Goal: Transaction & Acquisition: Purchase product/service

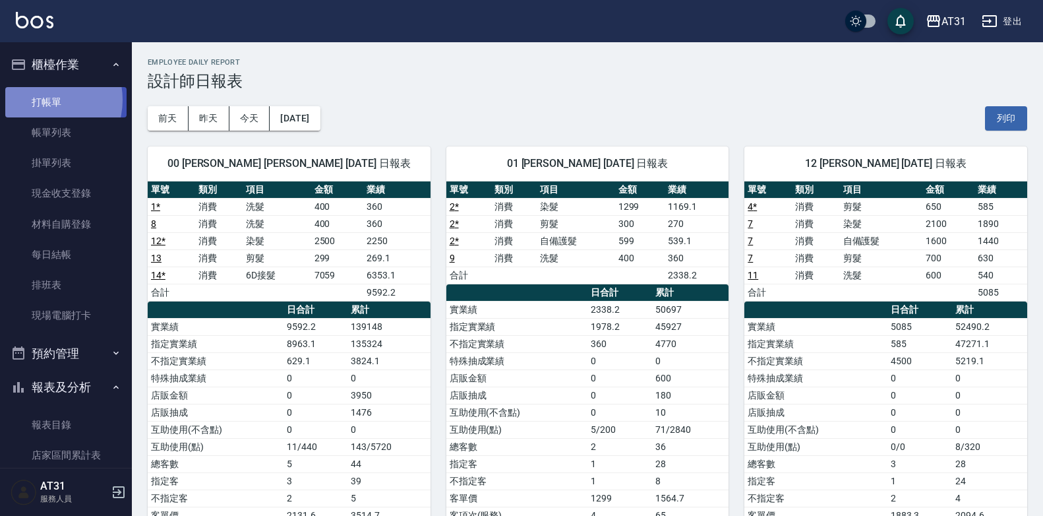
click at [46, 100] on link "打帳單" at bounding box center [65, 102] width 121 height 30
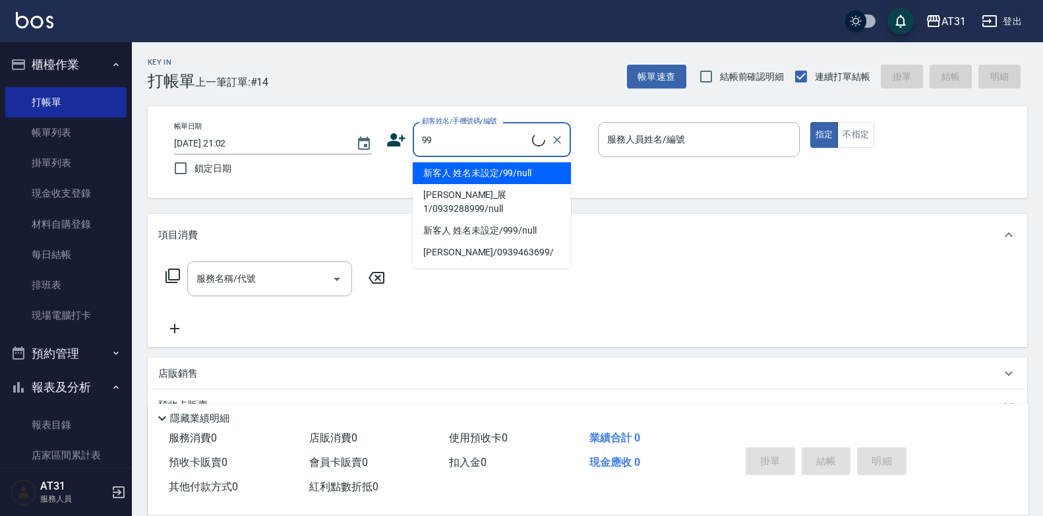
type input "新客人 姓名未設定/999/null"
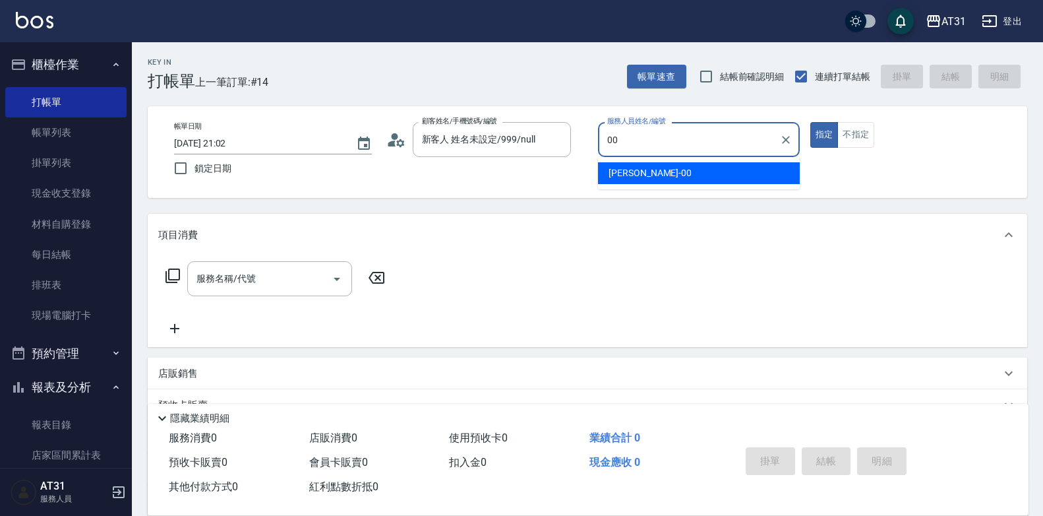
type input "00"
type button "true"
type input "[PERSON_NAME]-00"
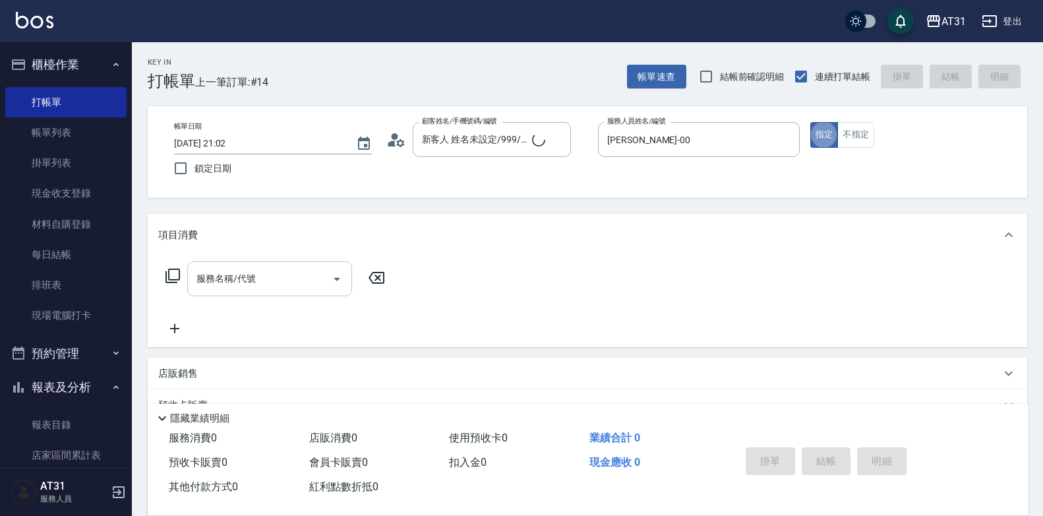
type input "新客人 姓名未設定/99/null"
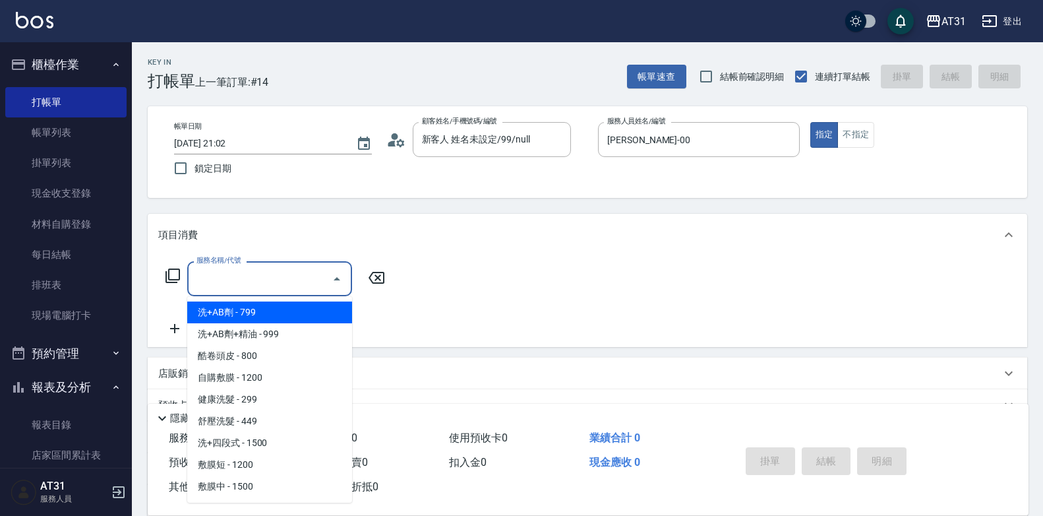
click at [319, 277] on input "服務名稱/代號" at bounding box center [259, 278] width 133 height 23
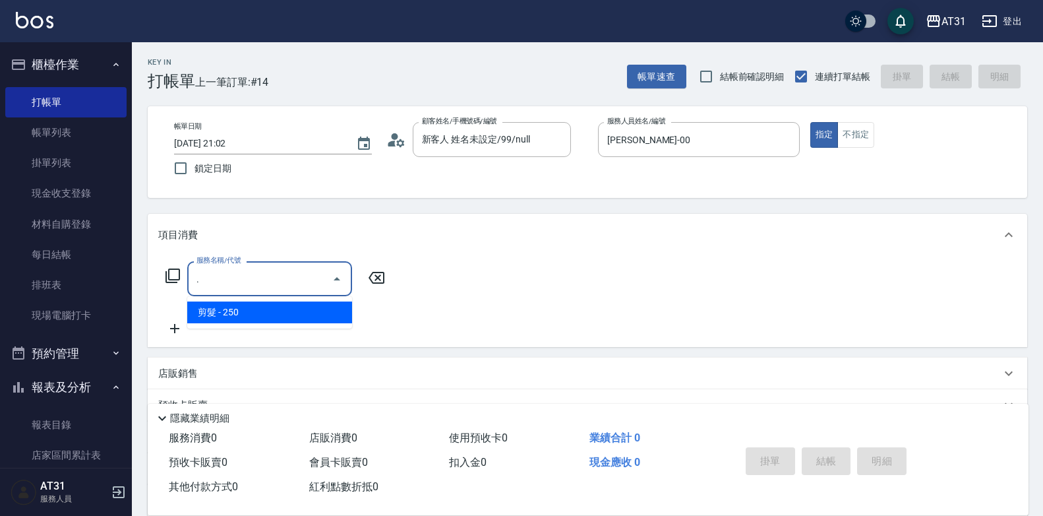
type input "造型(夾直.夾捲)(200)"
type input "20"
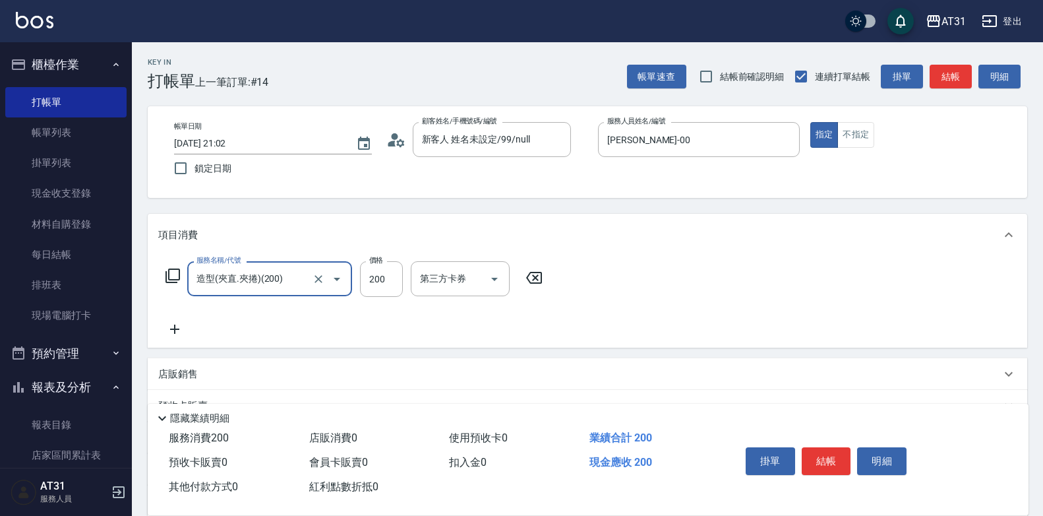
type input "2"
type input "0"
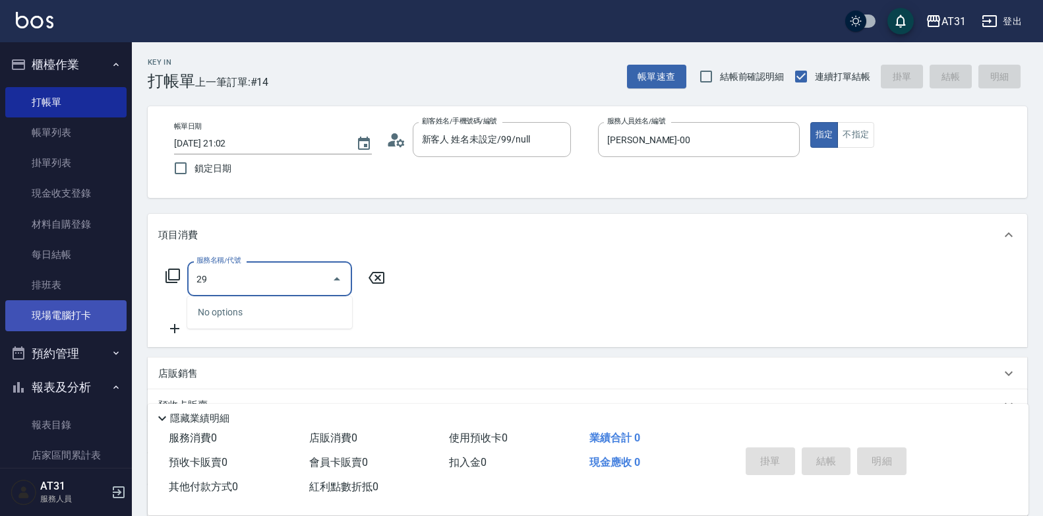
drag, startPoint x: 280, startPoint y: 292, endPoint x: 55, endPoint y: 313, distance: 225.1
click at [55, 313] on div "AT31 登出 櫃檯作業 打帳單 帳單列表 掛單列表 現金收支登錄 材料自購登錄 每日結帳 排班表 現場電腦打卡 預約管理 預約管理 單日預約紀錄 單週預約紀…" at bounding box center [521, 337] width 1043 height 674
drag, startPoint x: 220, startPoint y: 276, endPoint x: 140, endPoint y: 286, distance: 79.8
click at [140, 286] on div "Key In 打帳單 上一筆訂單:#14 帳單速查 結帳前確認明細 連續打單結帳 掛單 結帳 明細 帳單日期 [DATE] 21:02 鎖定日期 顧客姓名/手…" at bounding box center [587, 358] width 911 height 632
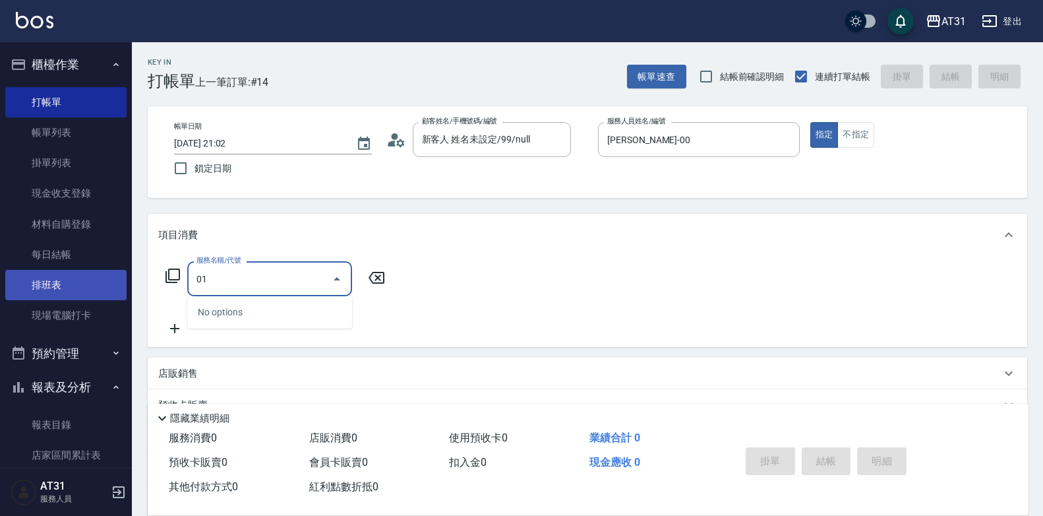
drag, startPoint x: 270, startPoint y: 271, endPoint x: 85, endPoint y: 299, distance: 187.4
click at [85, 299] on div "AT31 登出 櫃檯作業 打帳單 帳單列表 掛單列表 現金收支登錄 材料自購登錄 每日結帳 排班表 現場電腦打卡 預約管理 預約管理 單日預約紀錄 單週預約紀…" at bounding box center [521, 337] width 1043 height 674
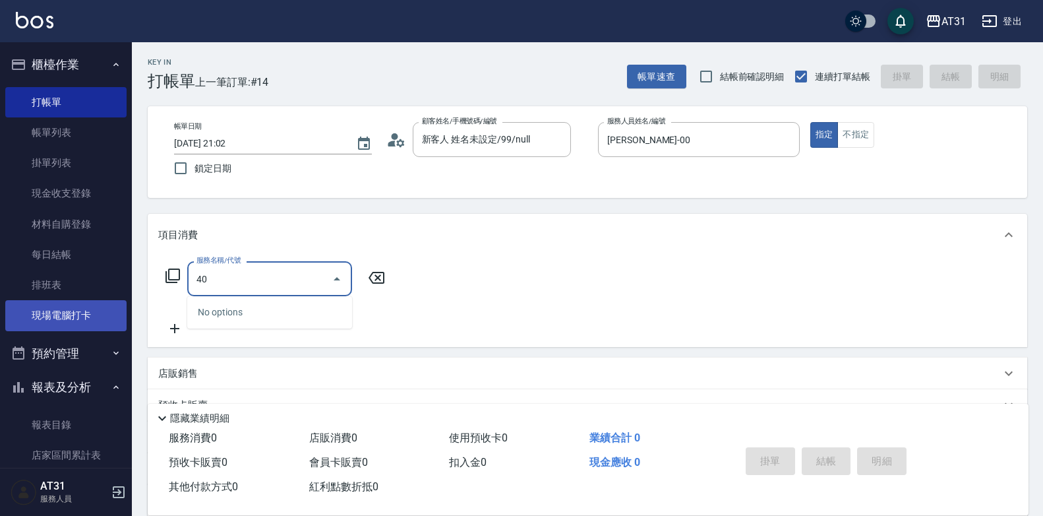
type input "401"
type input "20"
type input "剪髮(401)"
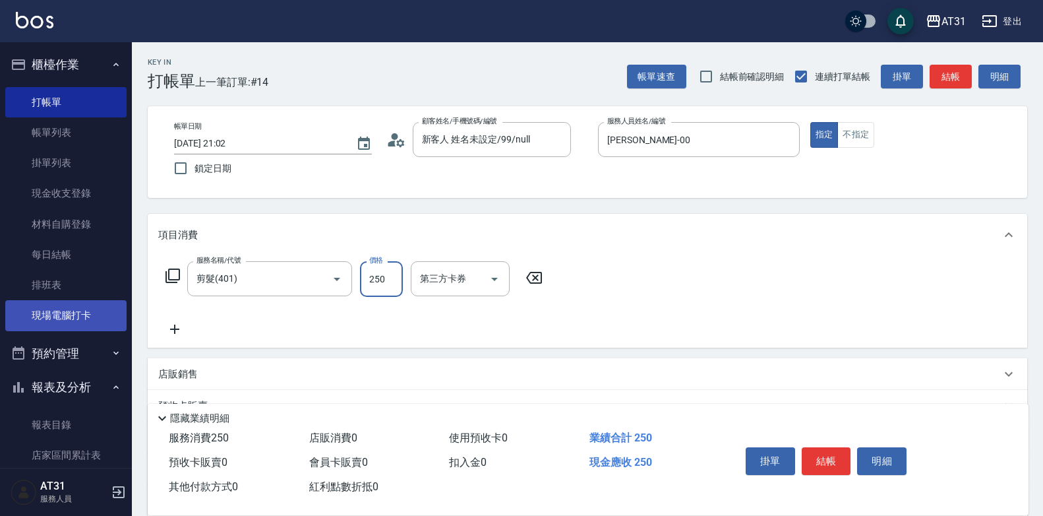
type input "0"
type input "29"
type input "20"
type input "299"
click at [848, 144] on button "不指定" at bounding box center [855, 135] width 37 height 26
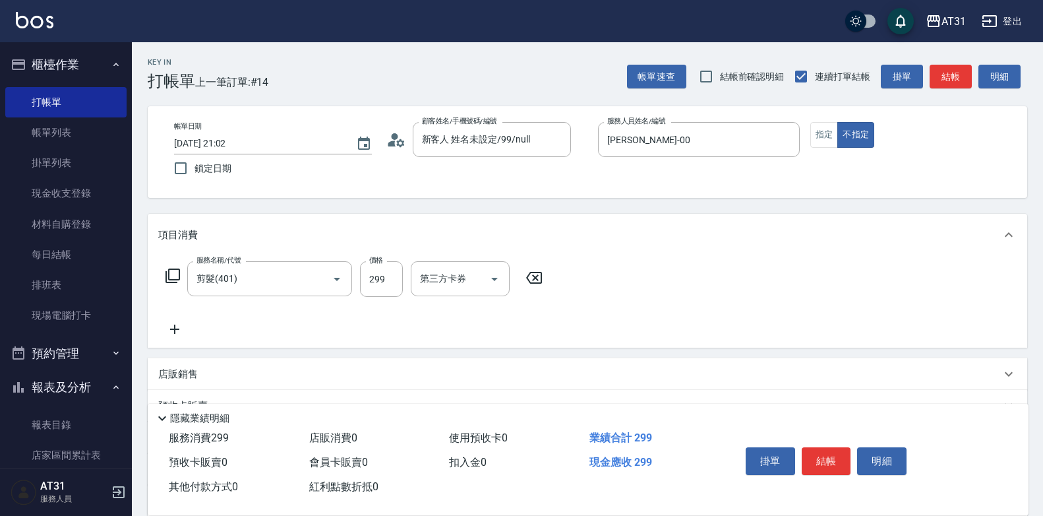
click at [823, 452] on button "結帳" at bounding box center [826, 461] width 49 height 28
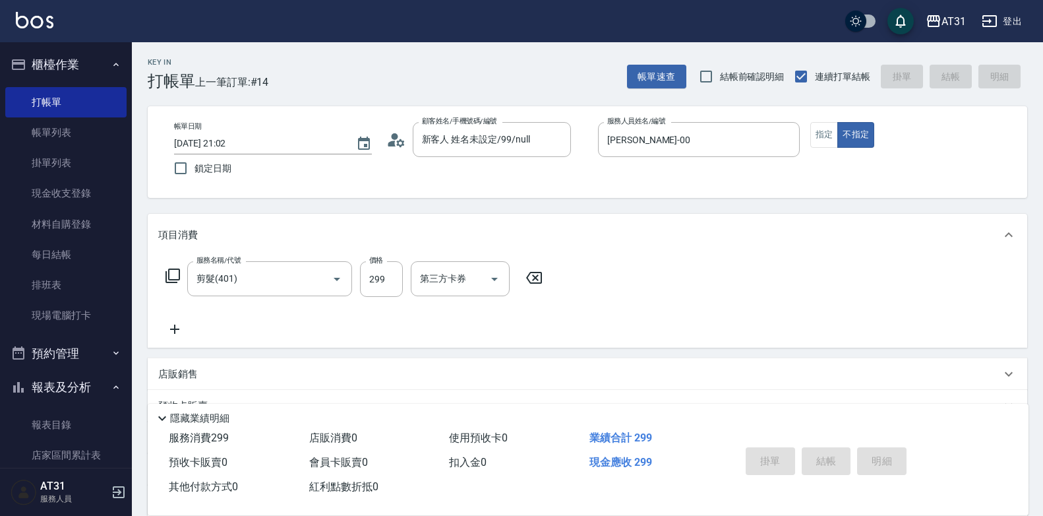
type input "0"
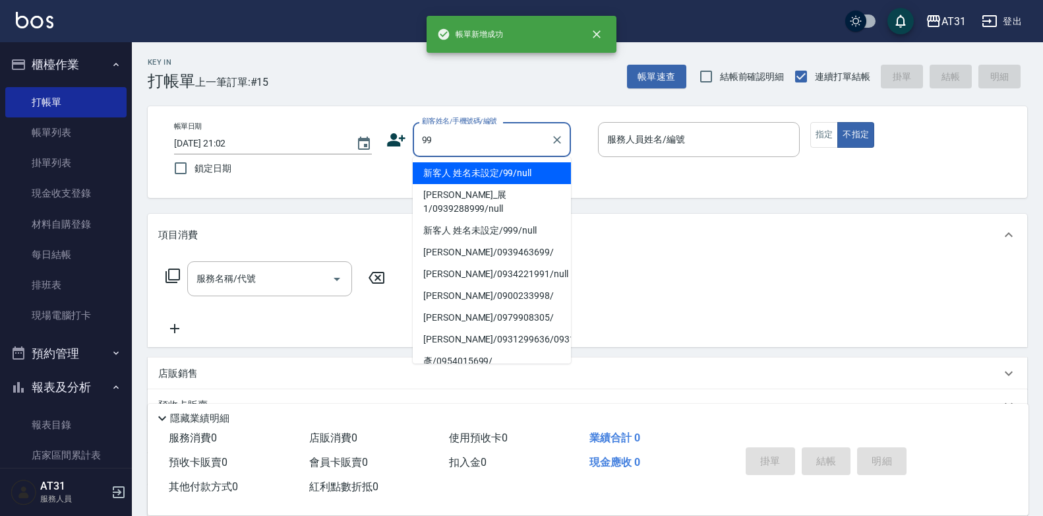
type input "新客人 姓名未設定/99/null"
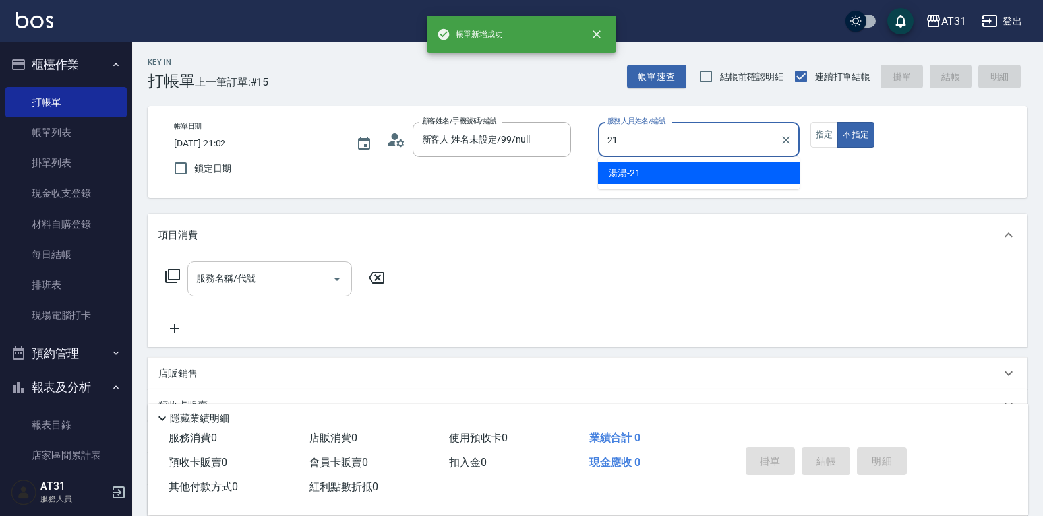
type input "湯湯-21"
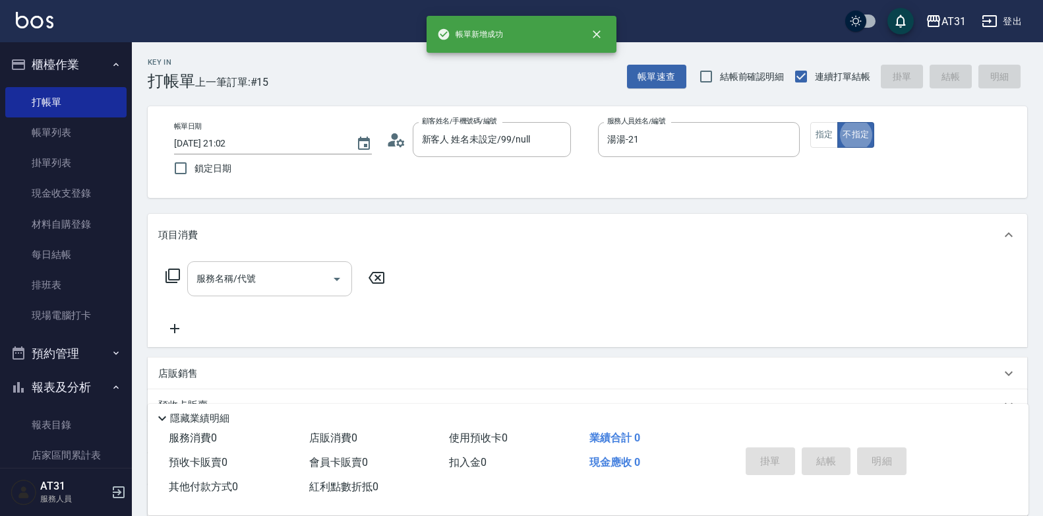
type button "false"
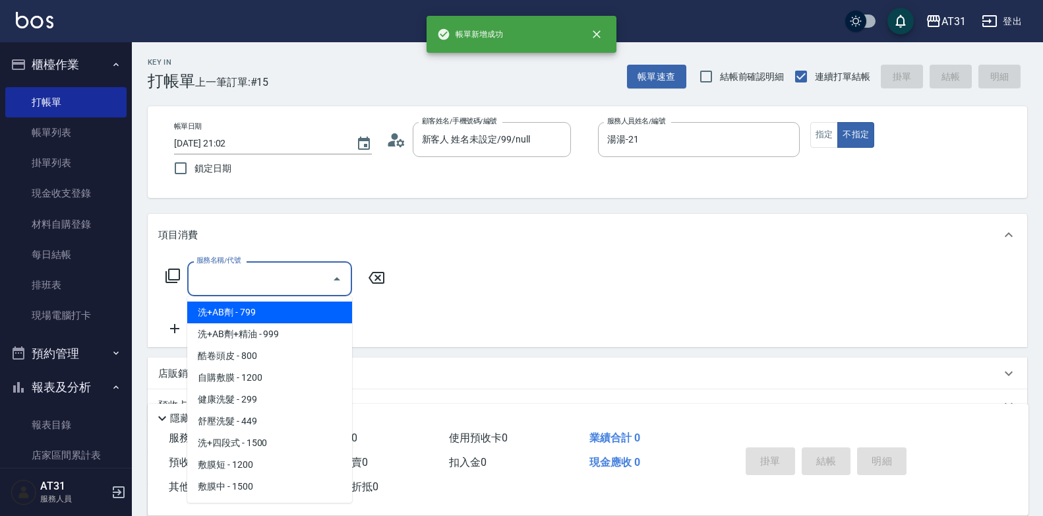
click at [282, 288] on input "服務名稱/代號" at bounding box center [259, 278] width 133 height 23
type input "201"
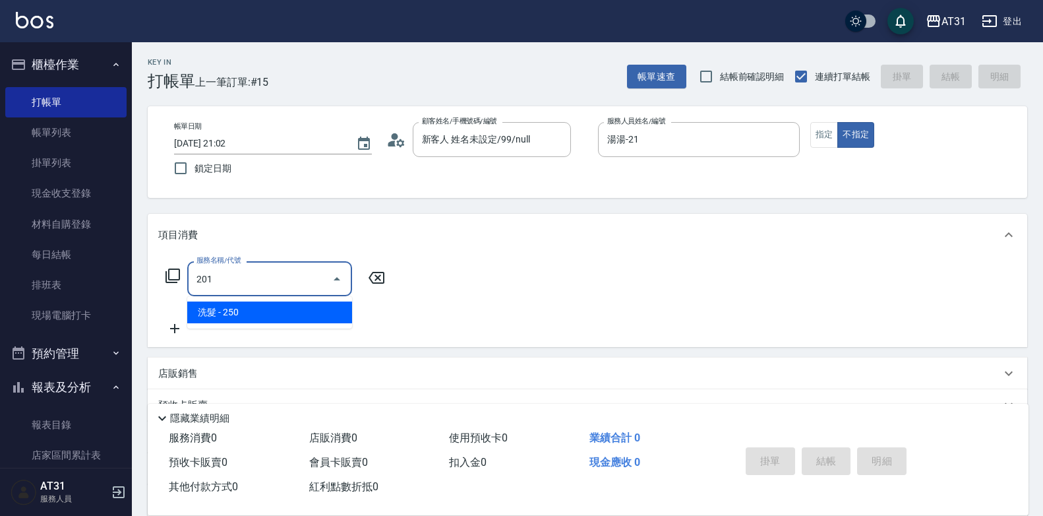
type input "20"
type input "洗髮(201)"
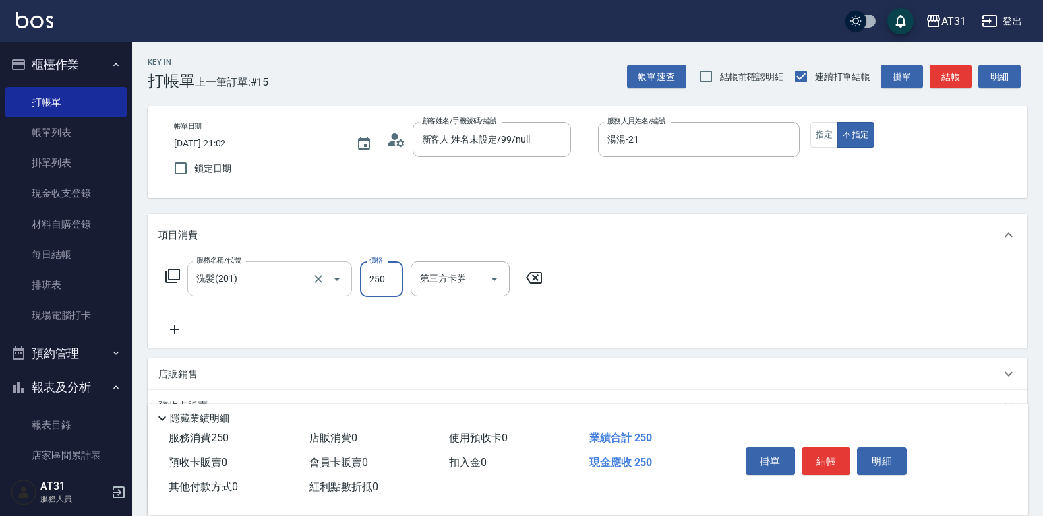
type input "0"
type input "60"
type input "600"
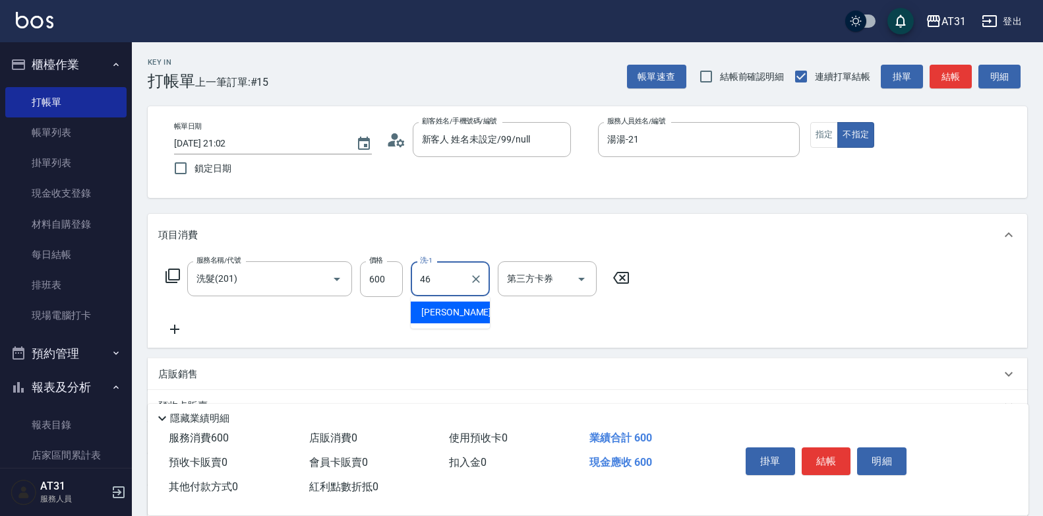
type input "映璇-46"
click at [837, 138] on button "指定" at bounding box center [824, 135] width 28 height 26
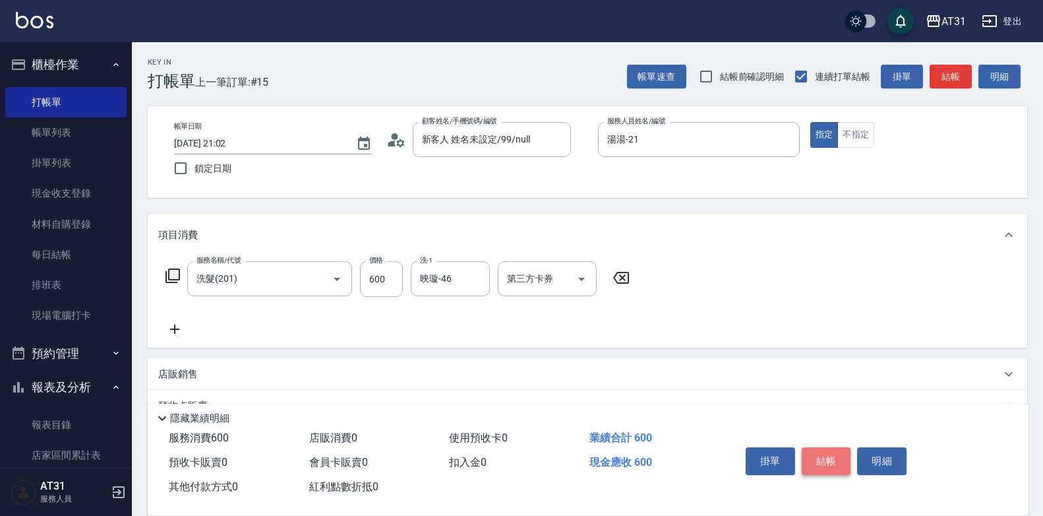
click at [832, 454] on button "結帳" at bounding box center [826, 461] width 49 height 28
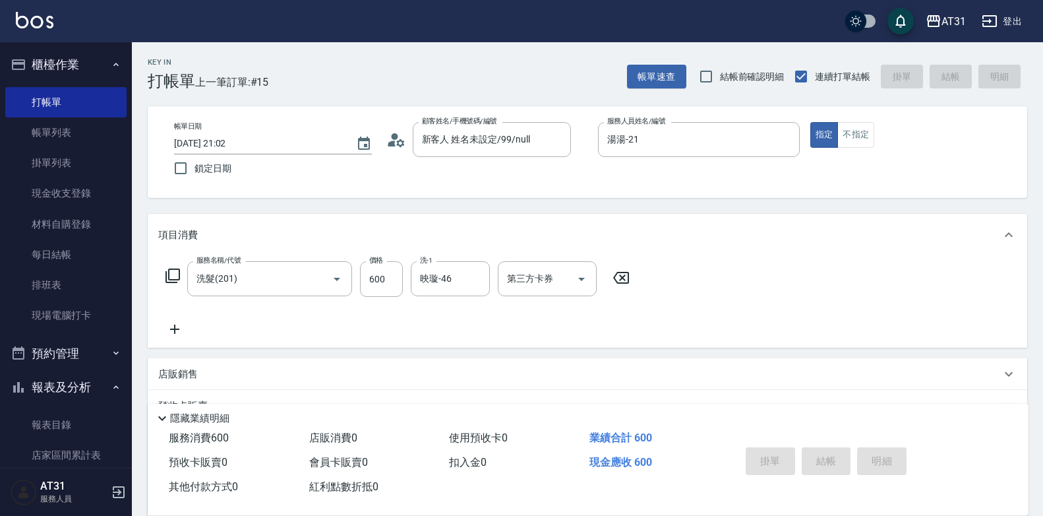
type input "0"
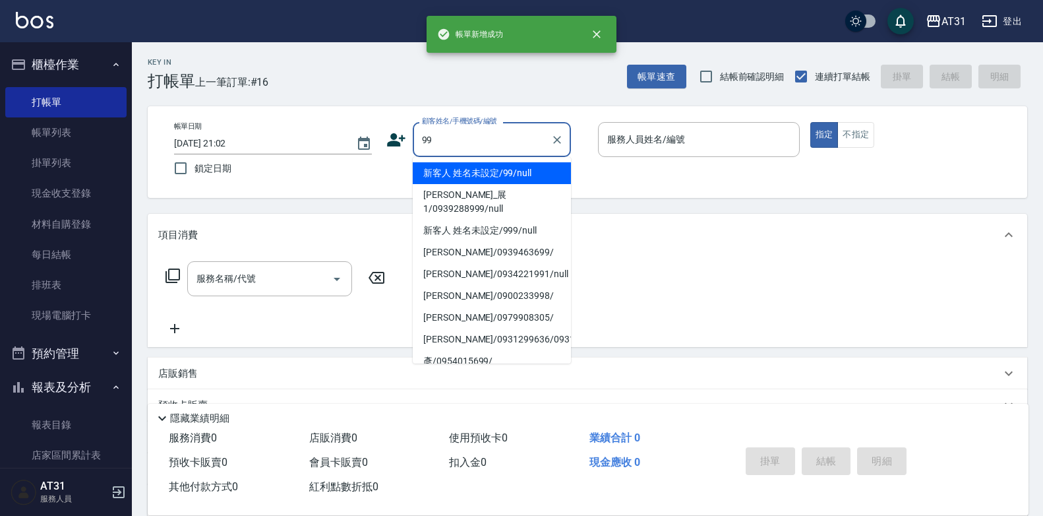
type input "新客人 姓名未設定/99/null"
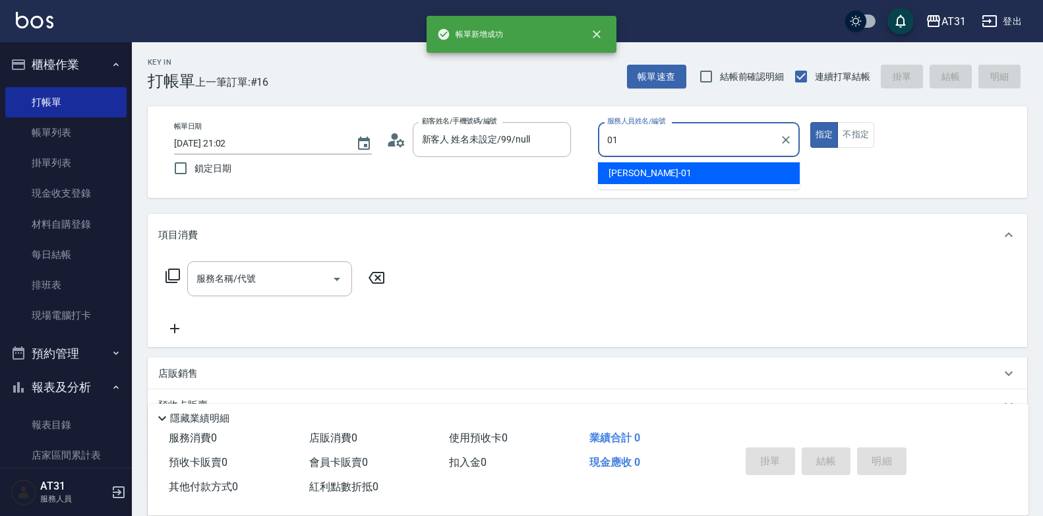
type input "[PERSON_NAME]-01"
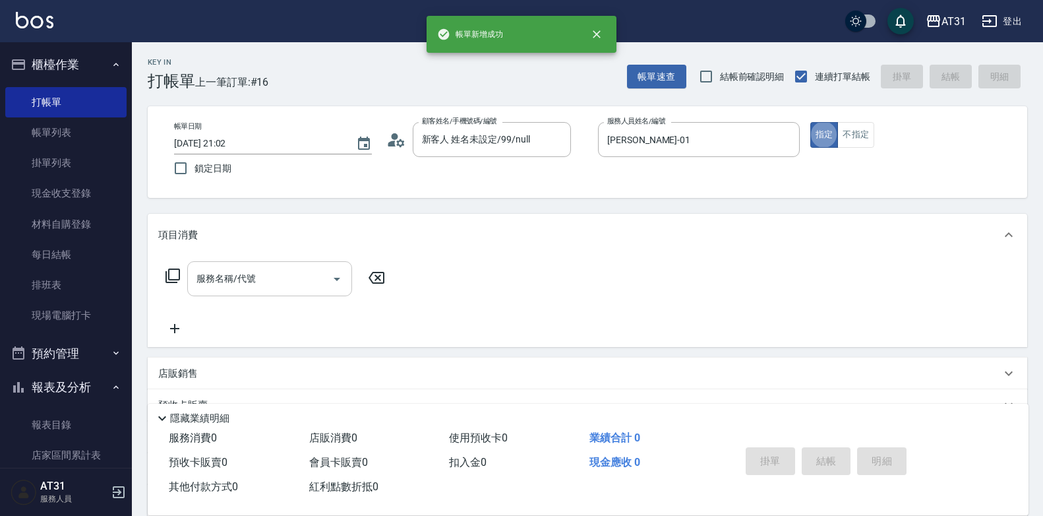
click at [279, 281] on input "服務名稱/代號" at bounding box center [259, 278] width 133 height 23
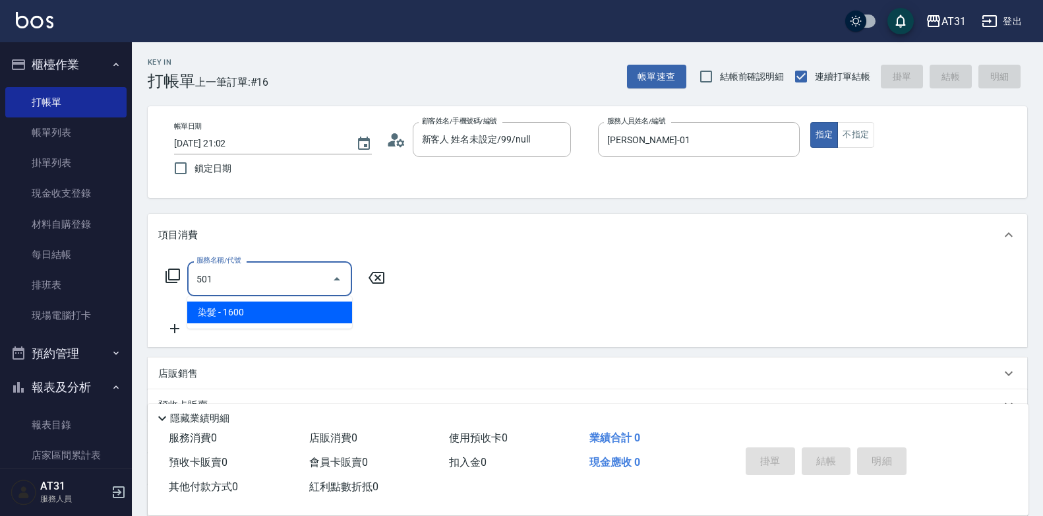
type input "染髮(501)"
type input "0"
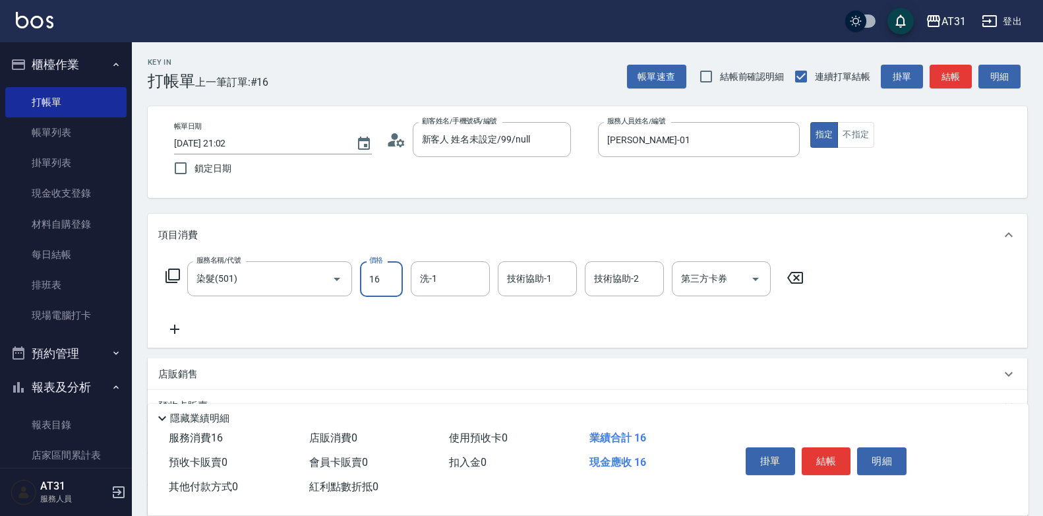
type input "160"
type input "1600"
click at [173, 329] on icon at bounding box center [174, 328] width 9 height 9
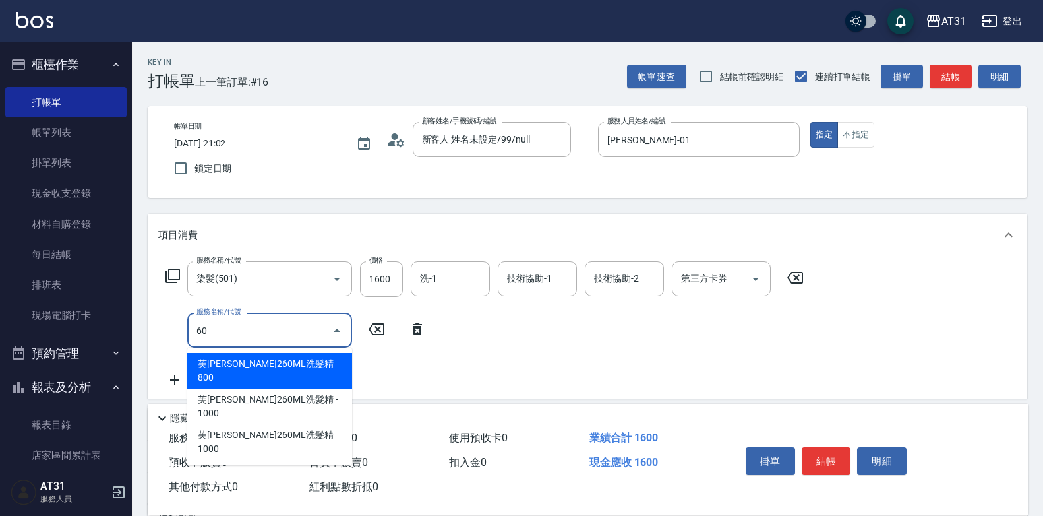
type input "601"
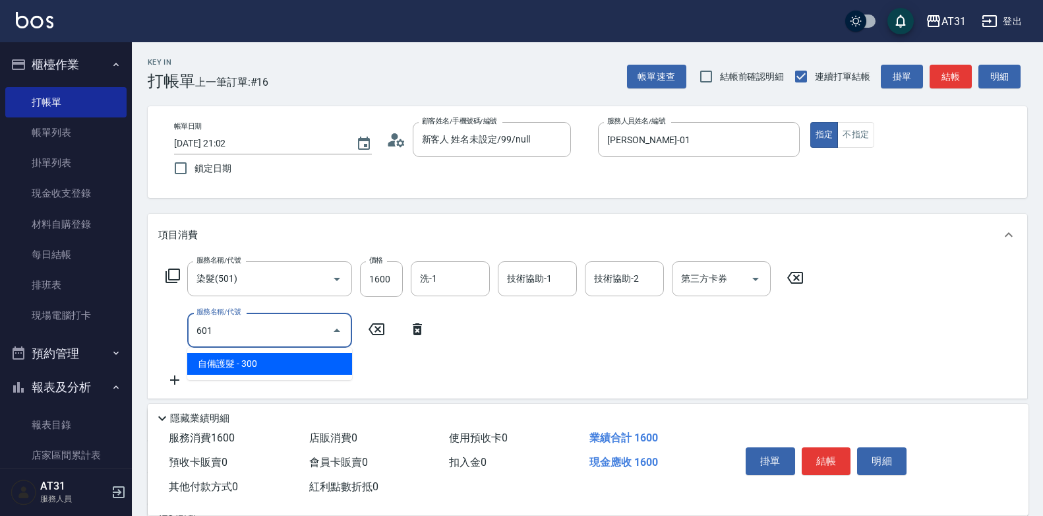
type input "190"
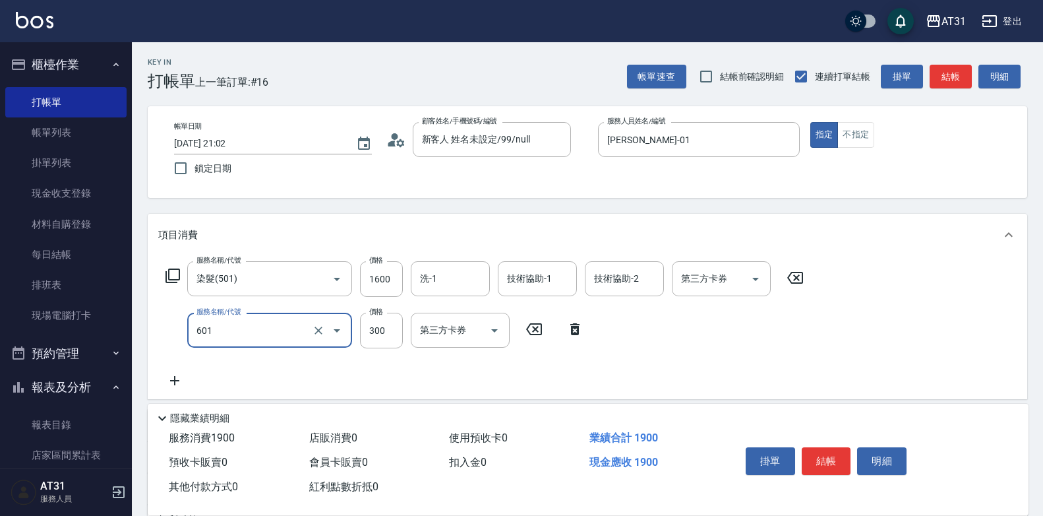
type input "自備護髮(601)"
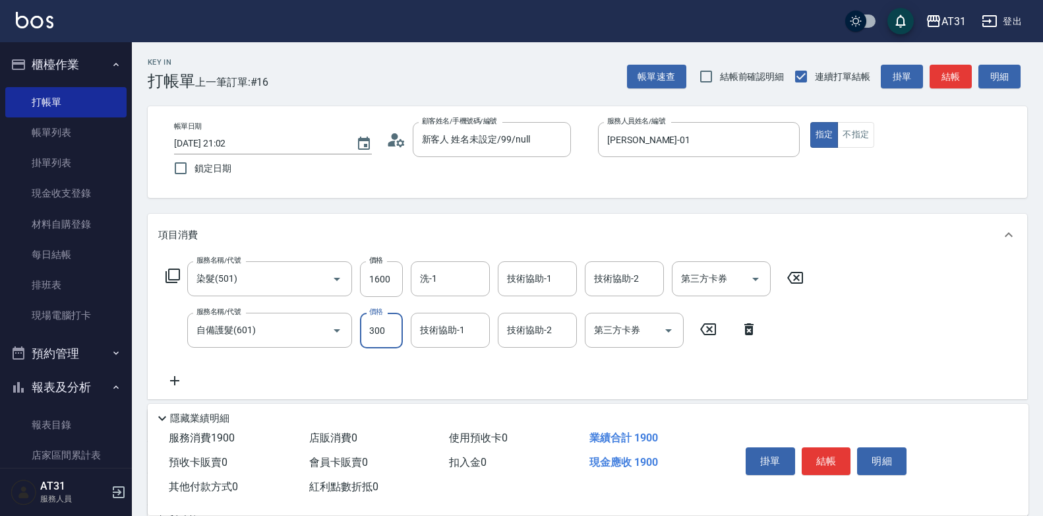
type input "160"
type input "60"
type input "220"
type input "600"
type input "映璇-46"
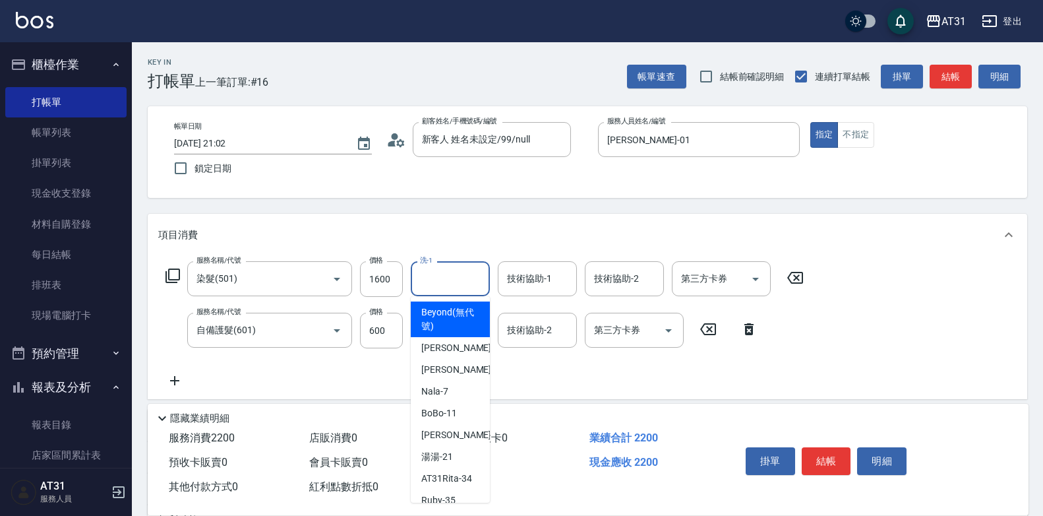
click at [470, 278] on div "洗-1" at bounding box center [450, 278] width 79 height 35
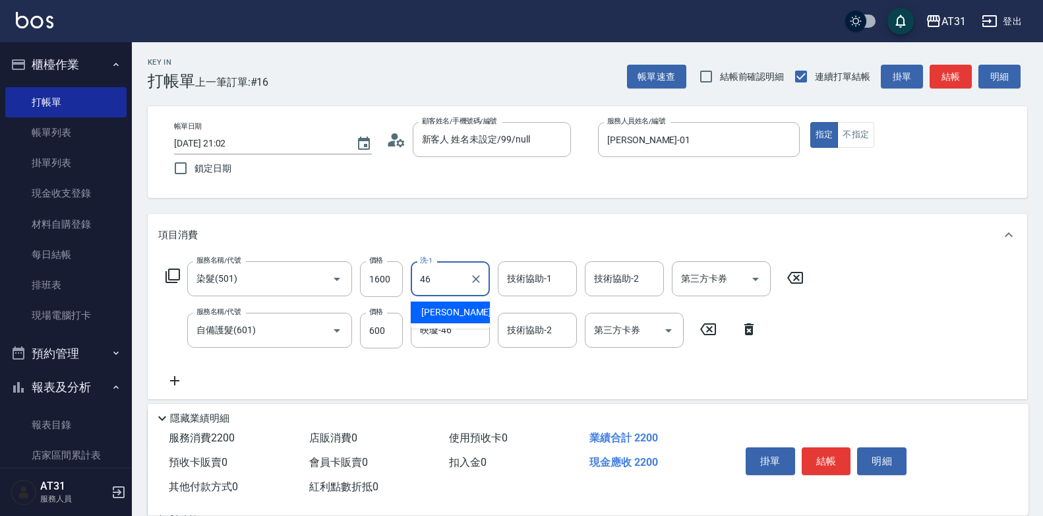
type input "映璇-46"
click at [829, 457] on button "結帳" at bounding box center [826, 461] width 49 height 28
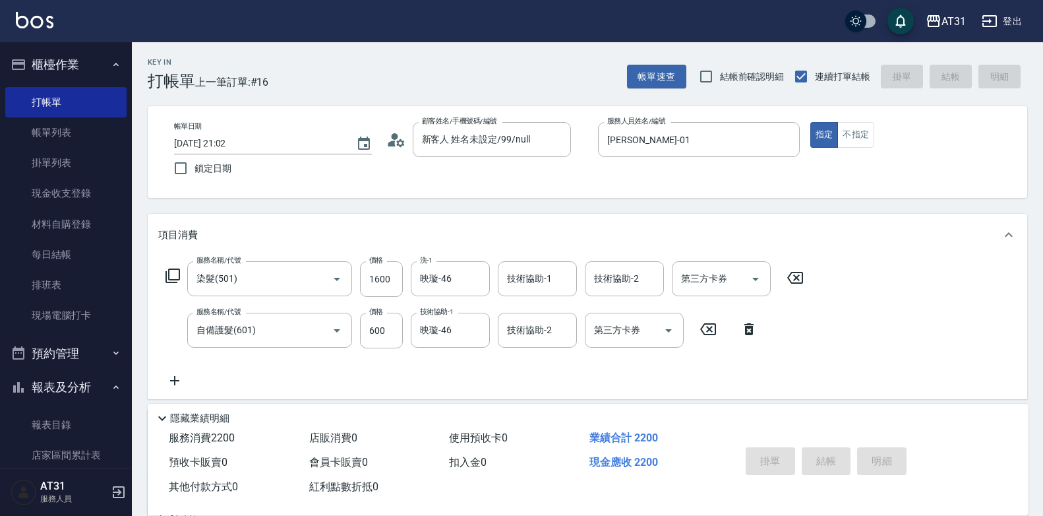
type input "0"
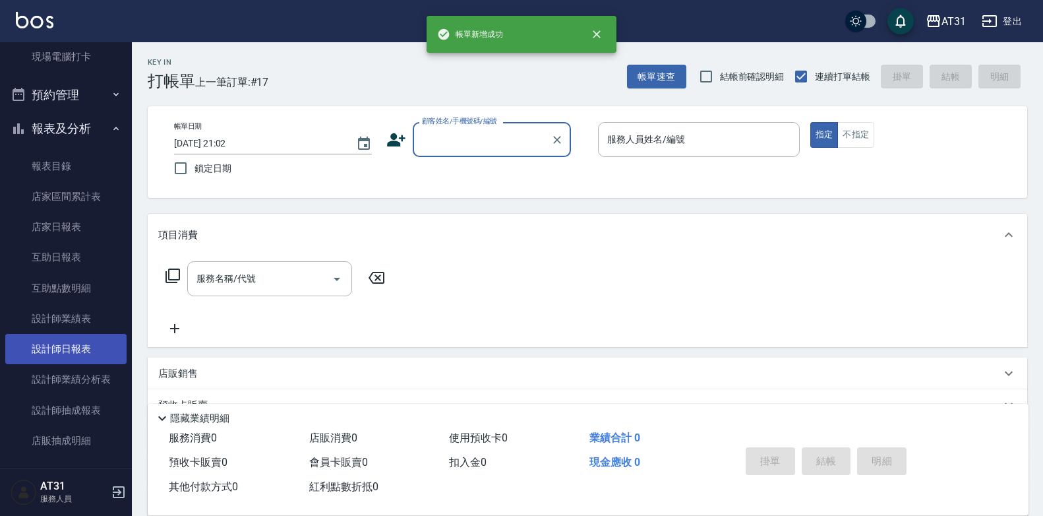
scroll to position [264, 0]
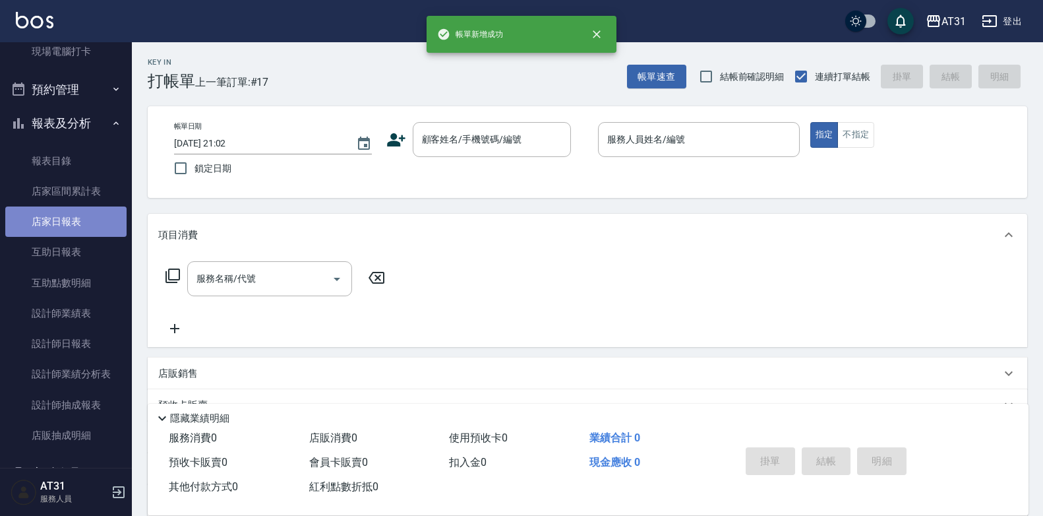
click at [65, 218] on link "店家日報表" at bounding box center [65, 221] width 121 height 30
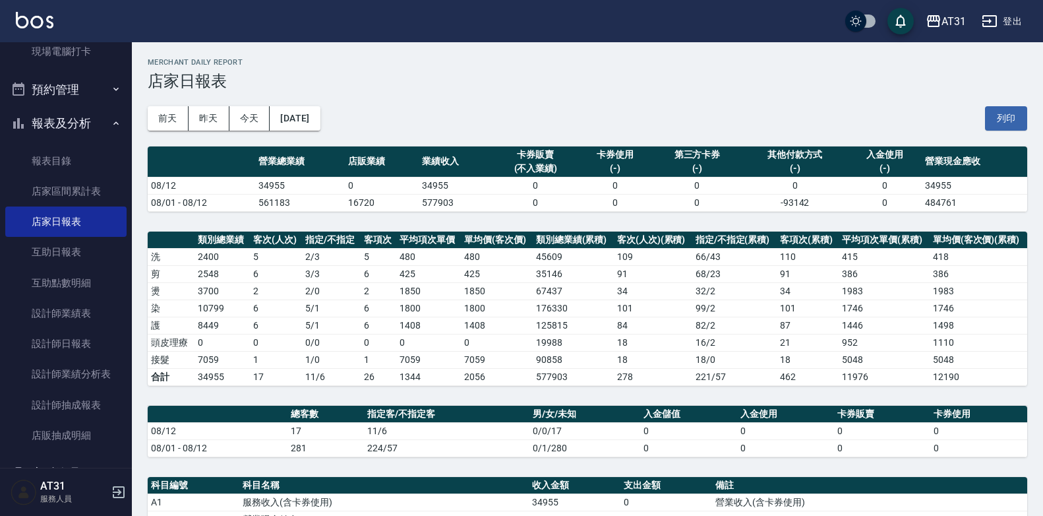
drag, startPoint x: 632, startPoint y: 315, endPoint x: 340, endPoint y: 144, distance: 337.5
click at [421, 268] on td "425" at bounding box center [428, 273] width 65 height 17
click at [290, 119] on button "[DATE]" at bounding box center [295, 118] width 50 height 24
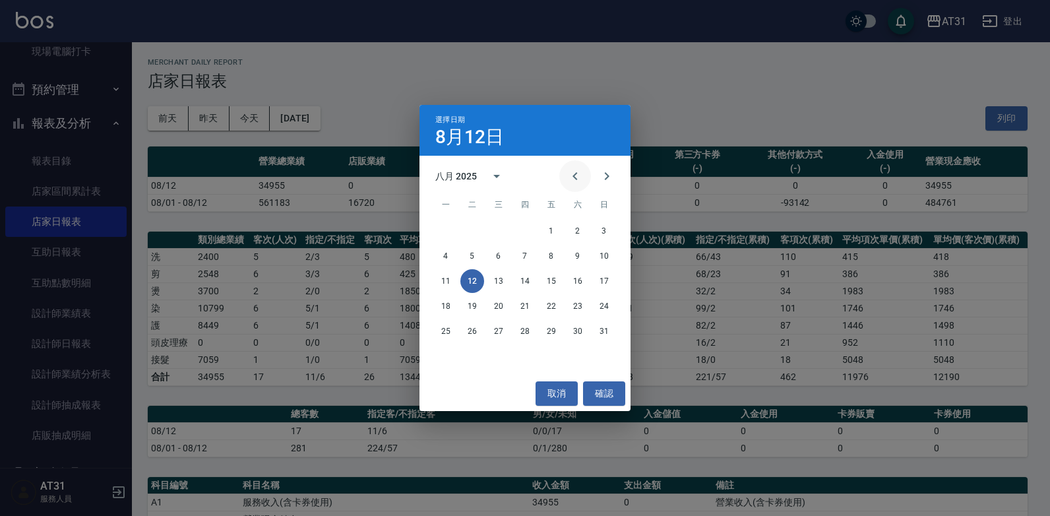
click at [570, 173] on icon "Previous month" at bounding box center [575, 176] width 16 height 16
click at [578, 255] on button "12" at bounding box center [578, 256] width 24 height 24
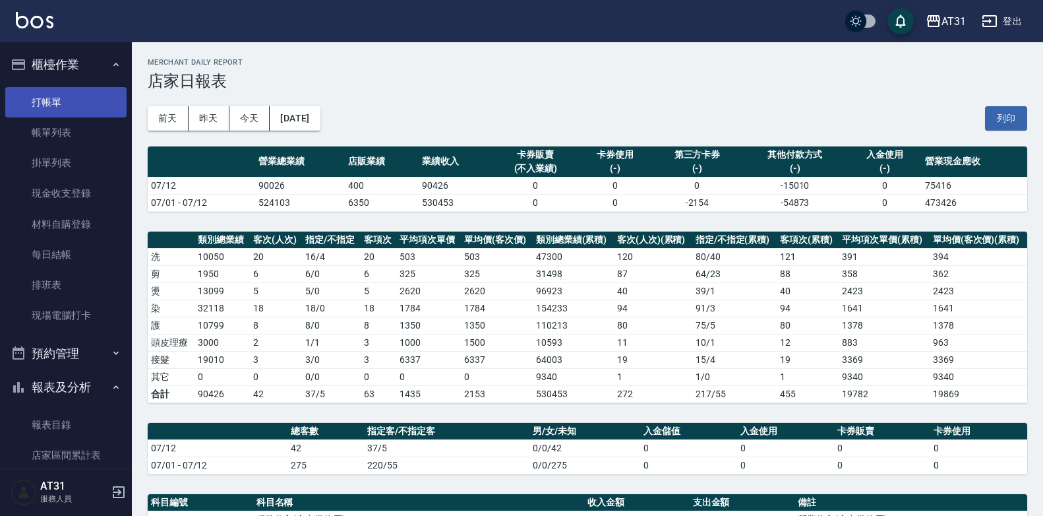
click at [65, 111] on link "打帳單" at bounding box center [65, 102] width 121 height 30
